Goal: Task Accomplishment & Management: Use online tool/utility

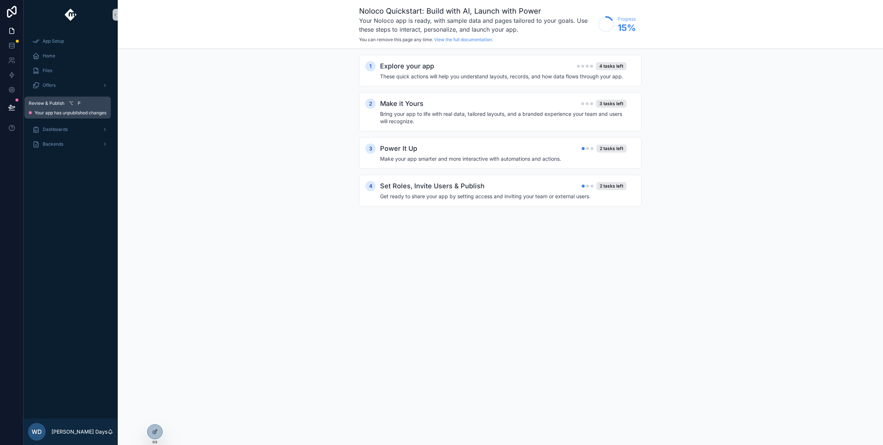
click at [14, 110] on icon at bounding box center [11, 107] width 7 height 7
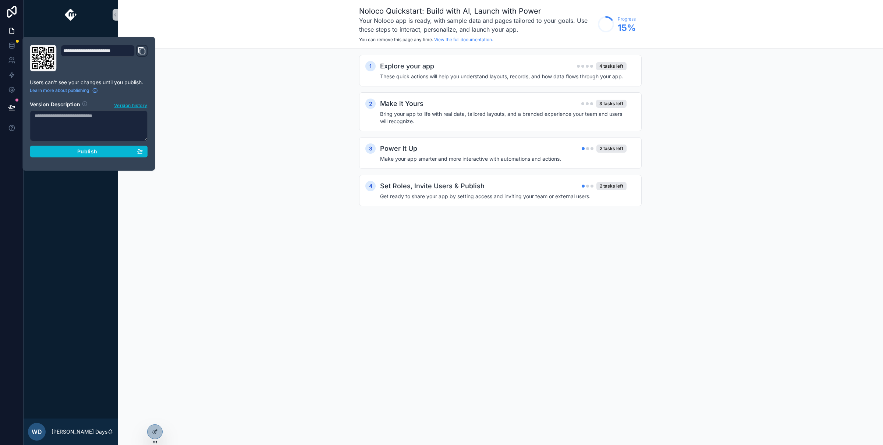
click at [123, 106] on span "Version history" at bounding box center [130, 104] width 33 height 7
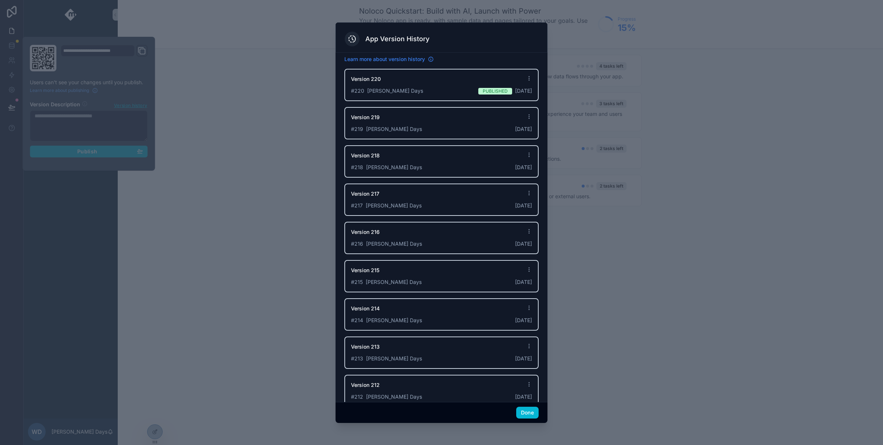
click at [433, 60] on icon at bounding box center [431, 59] width 6 height 6
click at [108, 63] on div at bounding box center [441, 222] width 883 height 445
click at [106, 55] on div at bounding box center [441, 222] width 883 height 445
click at [524, 415] on button "Done" at bounding box center [527, 413] width 22 height 12
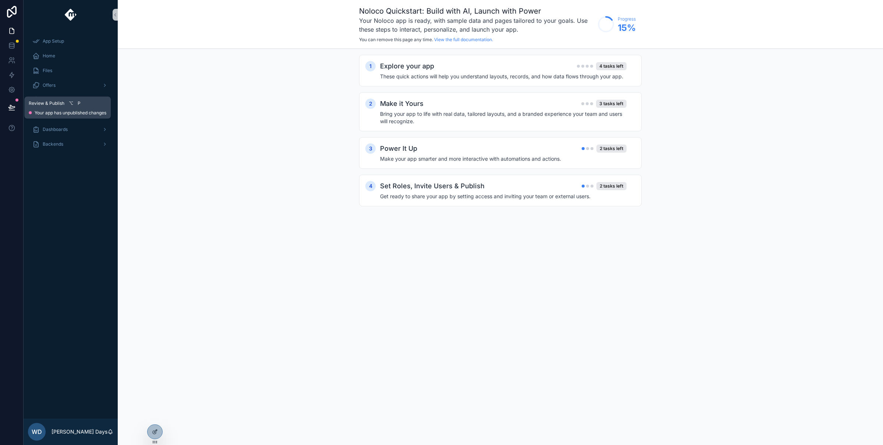
click at [12, 106] on icon at bounding box center [11, 107] width 7 height 7
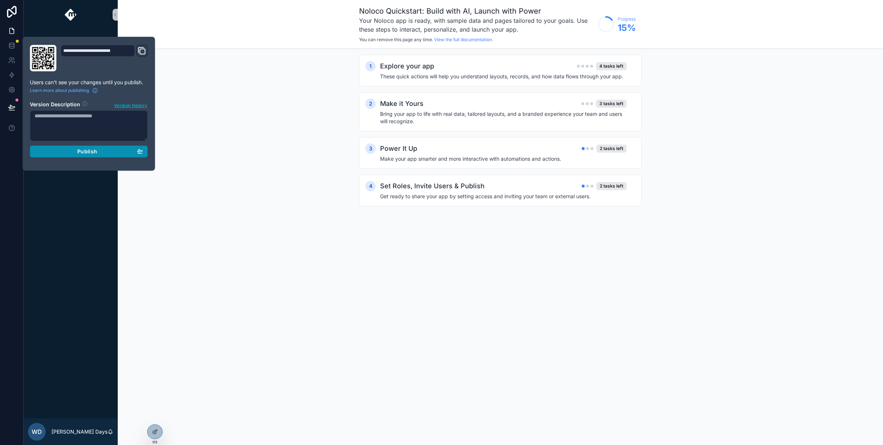
click at [97, 154] on div "Publish" at bounding box center [89, 151] width 108 height 7
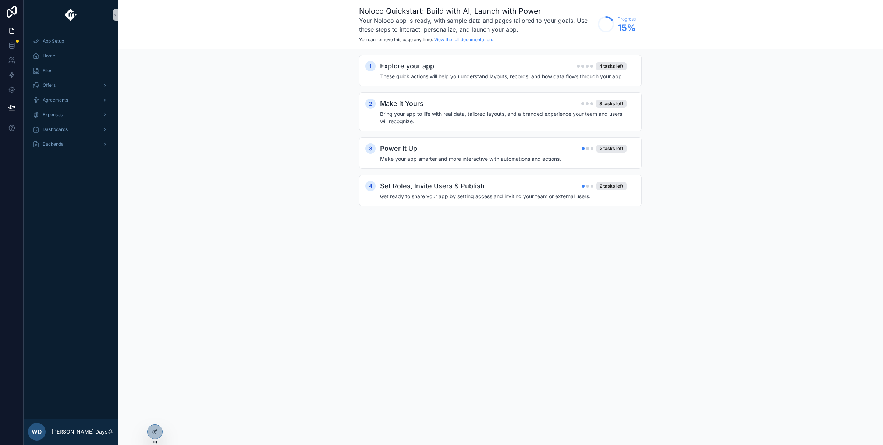
click at [287, 146] on div "1 Explore your app 4 tasks left These quick actions will help you understand la…" at bounding box center [500, 138] width 765 height 178
click at [51, 145] on span "Backends" at bounding box center [53, 144] width 21 height 6
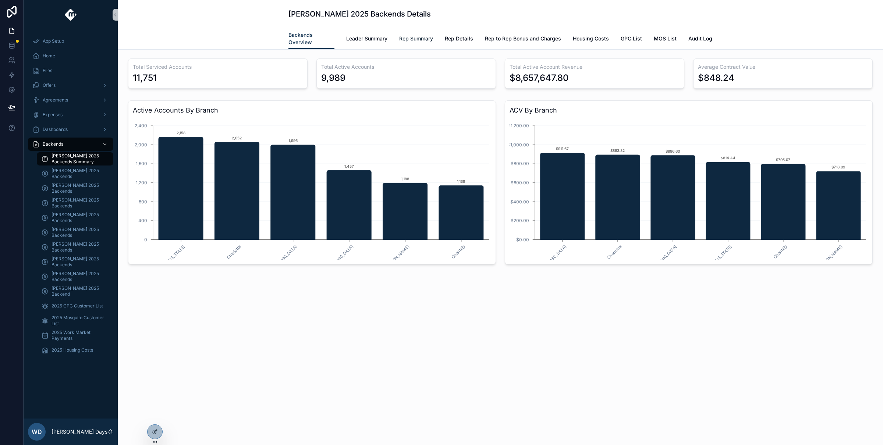
click at [418, 39] on span "Rep Summary" at bounding box center [416, 38] width 34 height 7
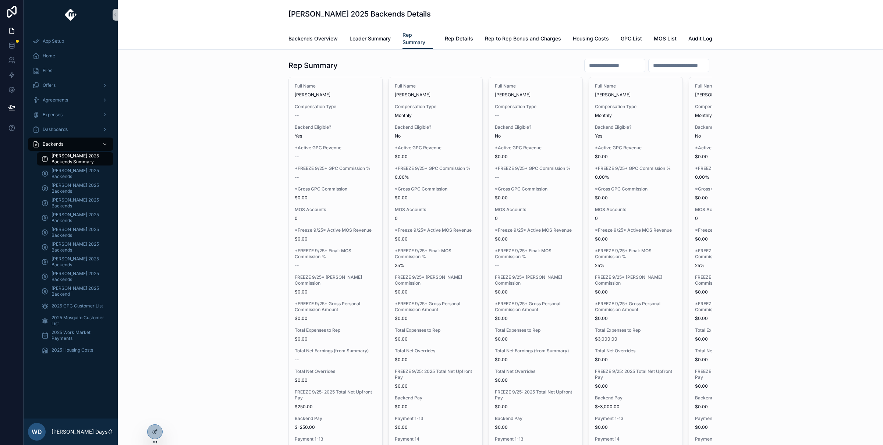
click at [586, 67] on input "scrollable content" at bounding box center [614, 65] width 60 height 10
type input "**********"
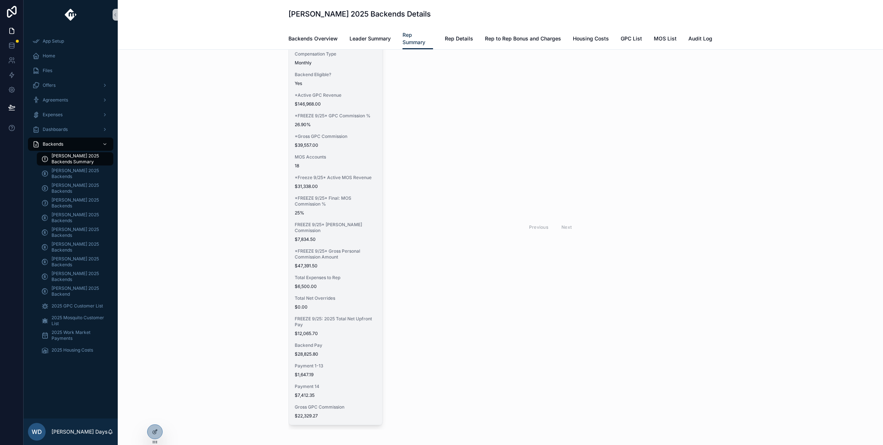
scroll to position [40, 0]
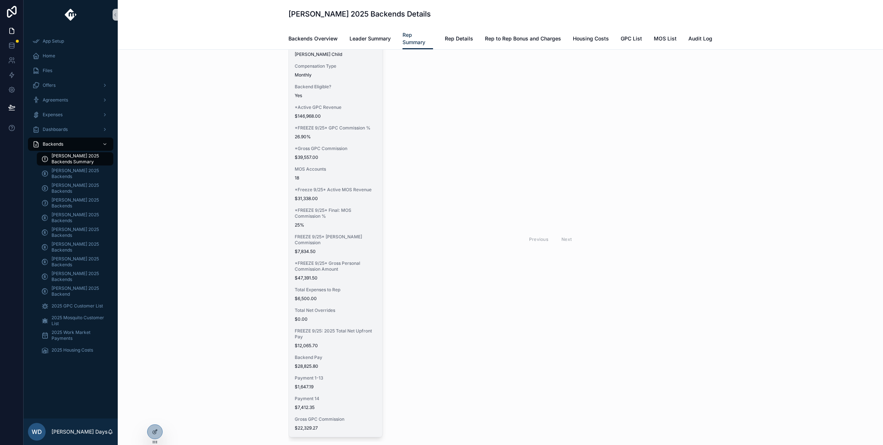
click at [326, 188] on span "*Freeze 9/25* Active MOS Revenue" at bounding box center [336, 190] width 82 height 6
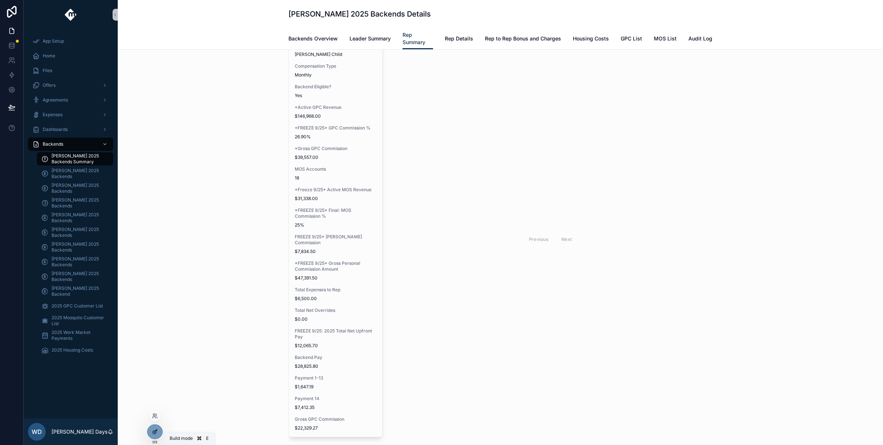
click at [153, 431] on icon at bounding box center [155, 432] width 6 height 6
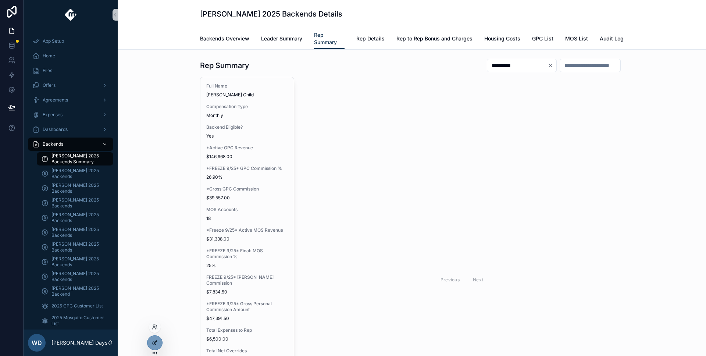
click at [154, 344] on icon at bounding box center [155, 343] width 6 height 6
click at [156, 342] on icon at bounding box center [155, 342] width 3 height 3
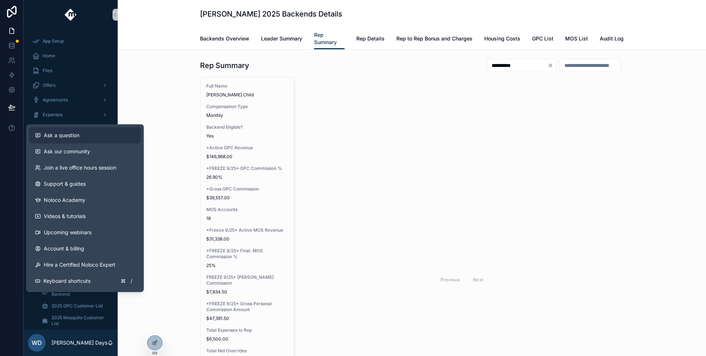
click at [72, 138] on span "Ask a question" at bounding box center [62, 135] width 36 height 7
